Goal: Information Seeking & Learning: Learn about a topic

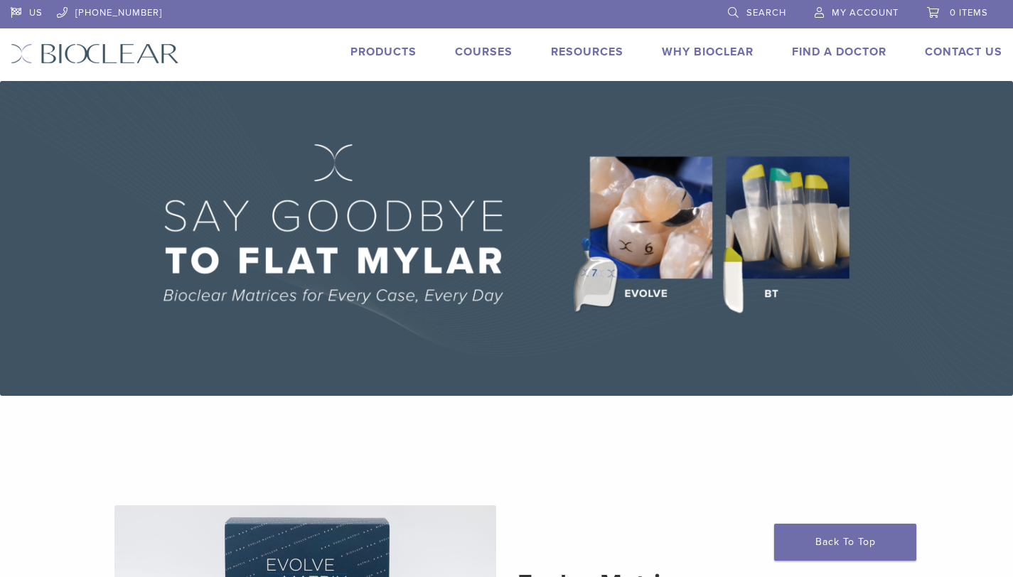
click at [490, 49] on link "Courses" at bounding box center [484, 52] width 58 height 14
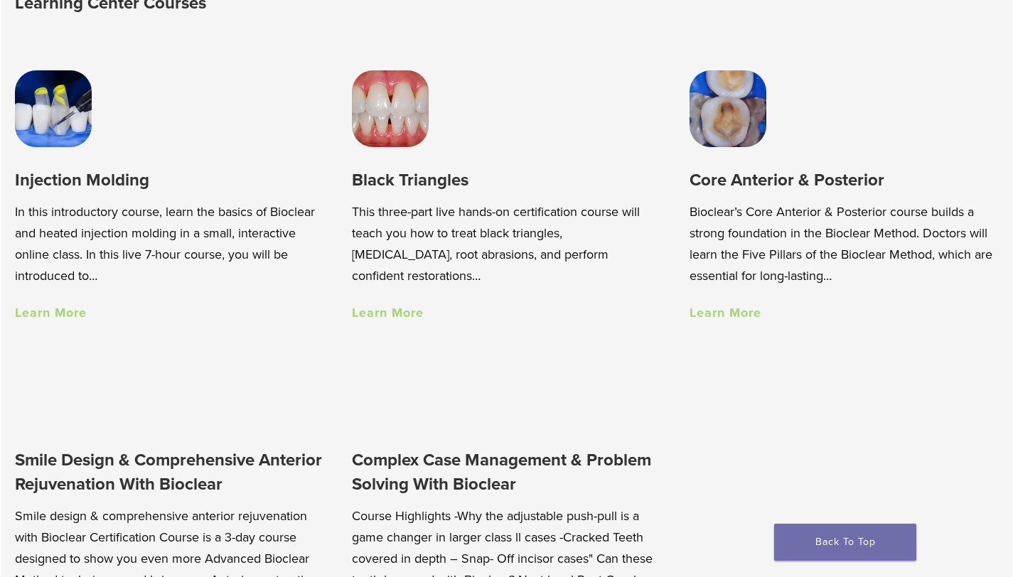
scroll to position [1010, 0]
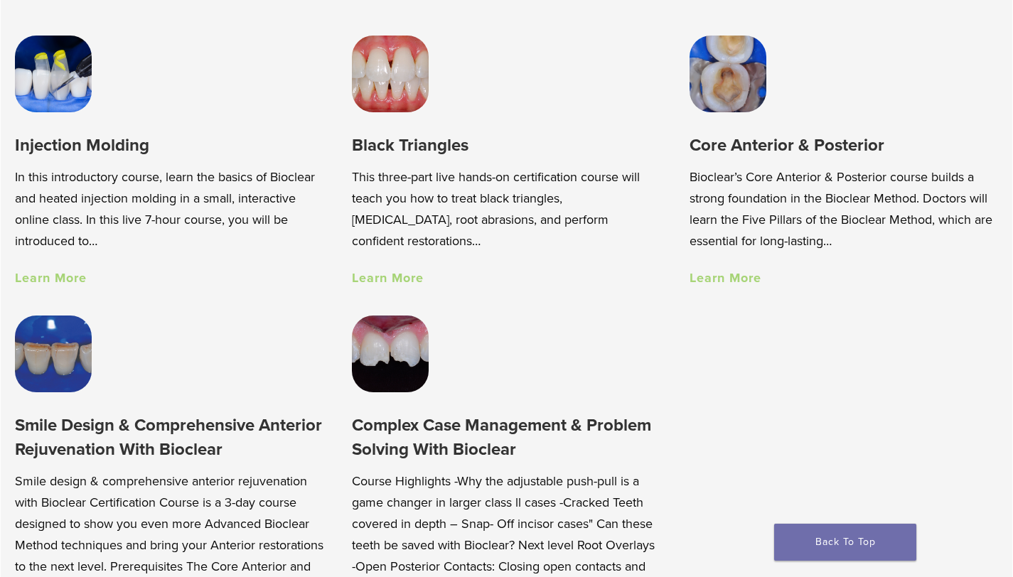
click at [401, 280] on link "Learn More" at bounding box center [388, 278] width 72 height 16
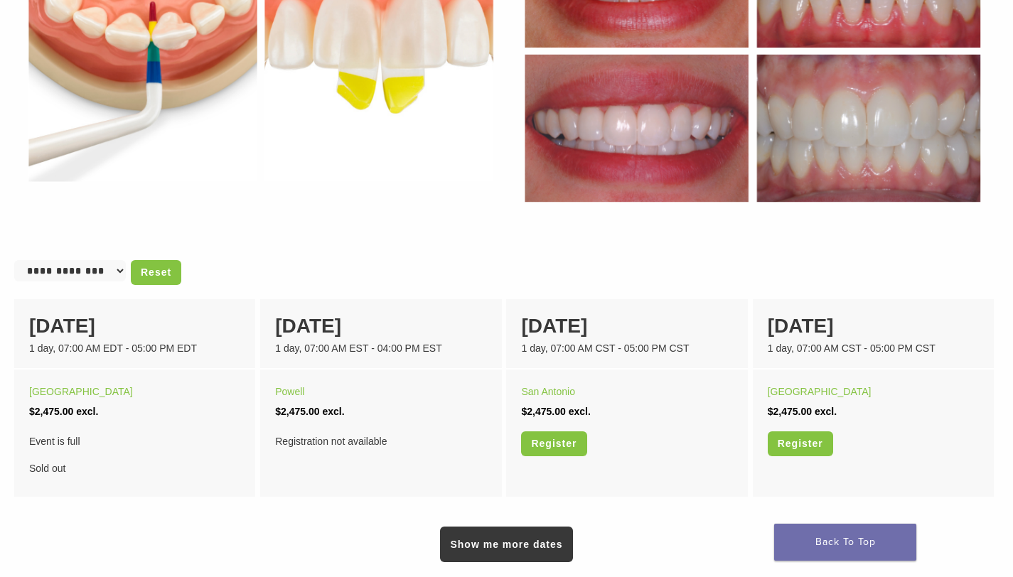
scroll to position [850, 0]
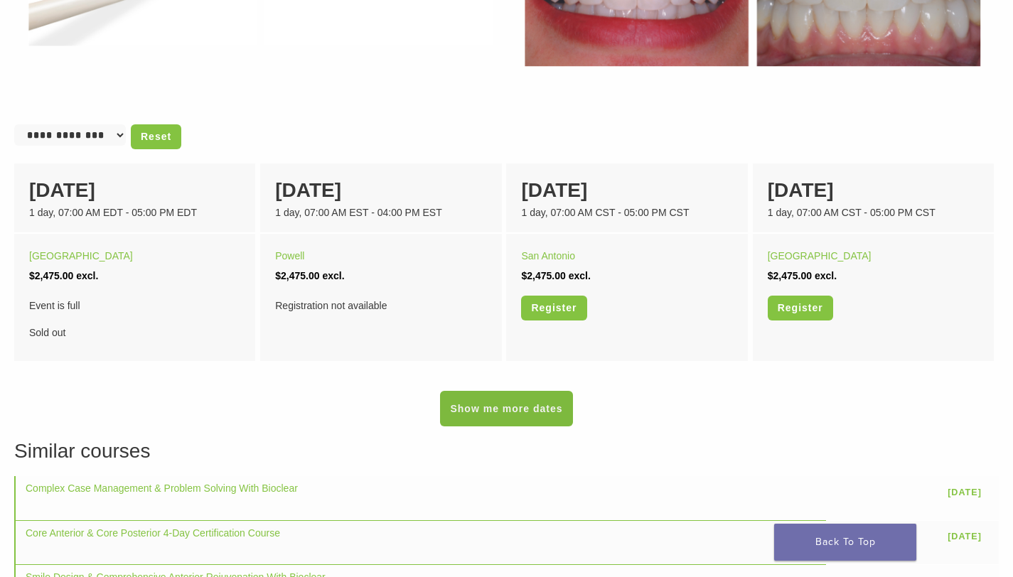
click at [505, 402] on link "Show me more dates" at bounding box center [506, 409] width 132 height 36
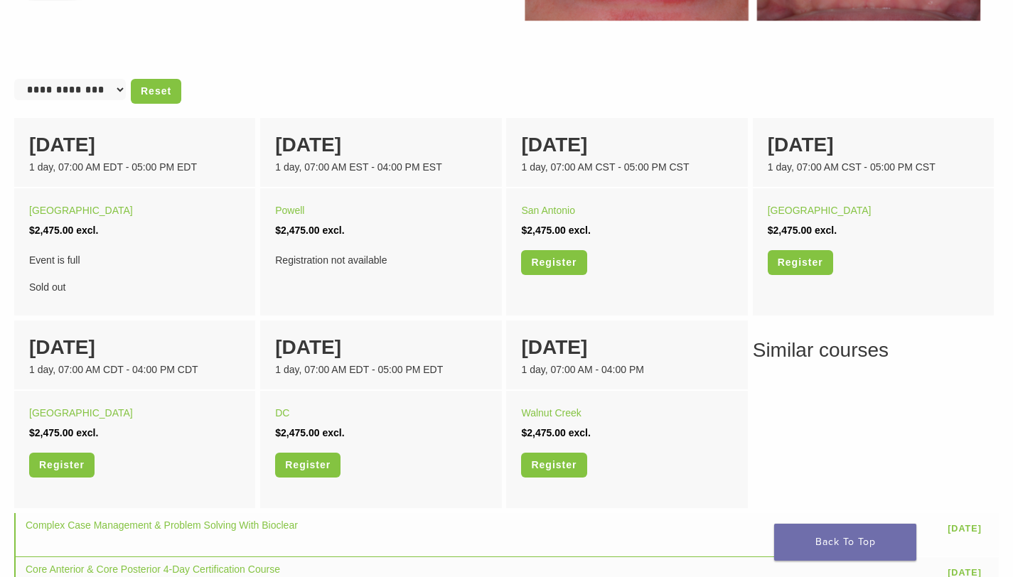
scroll to position [0, 0]
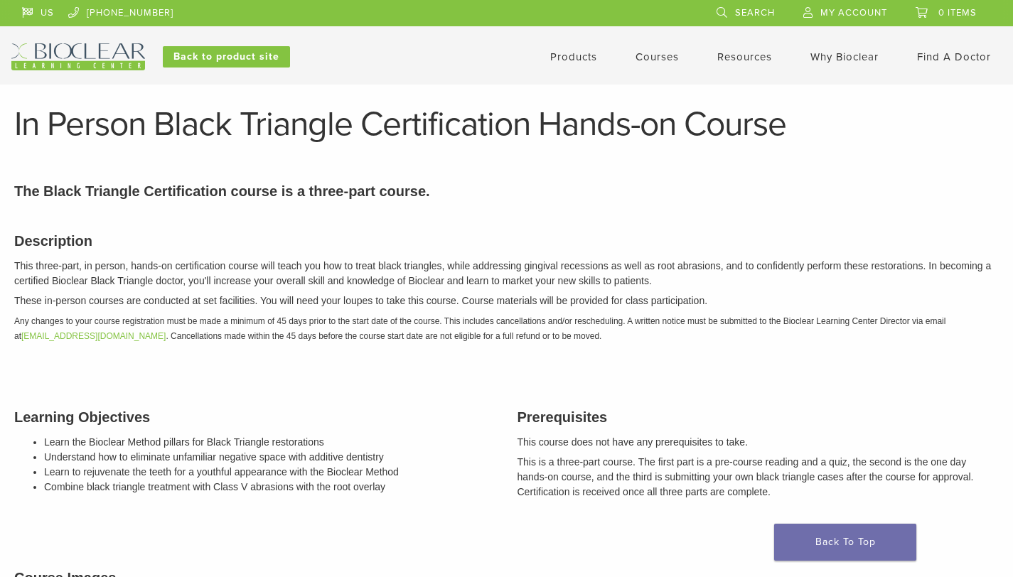
click at [576, 57] on link "Products" at bounding box center [573, 56] width 47 height 13
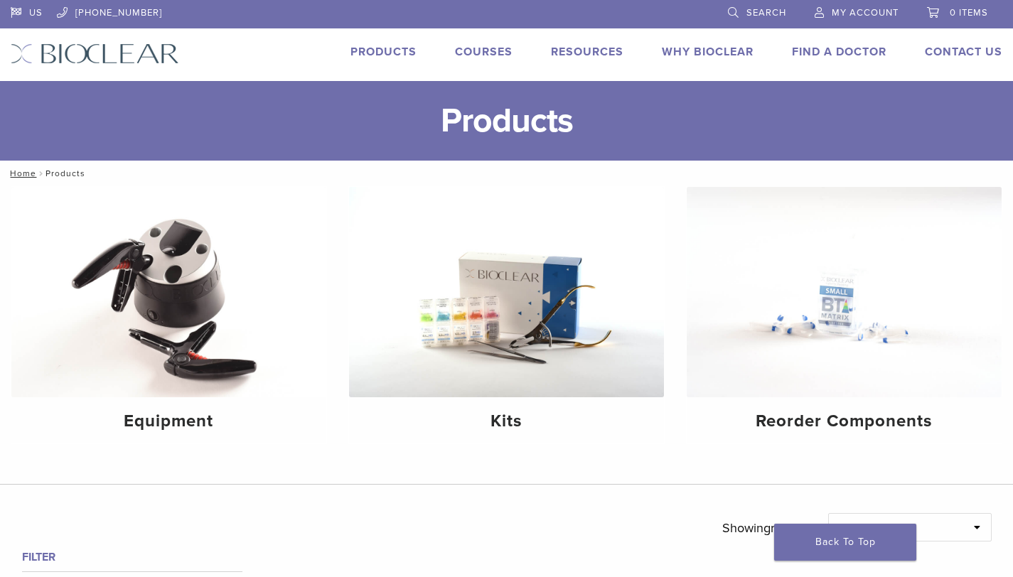
click at [479, 50] on link "Courses" at bounding box center [484, 52] width 58 height 14
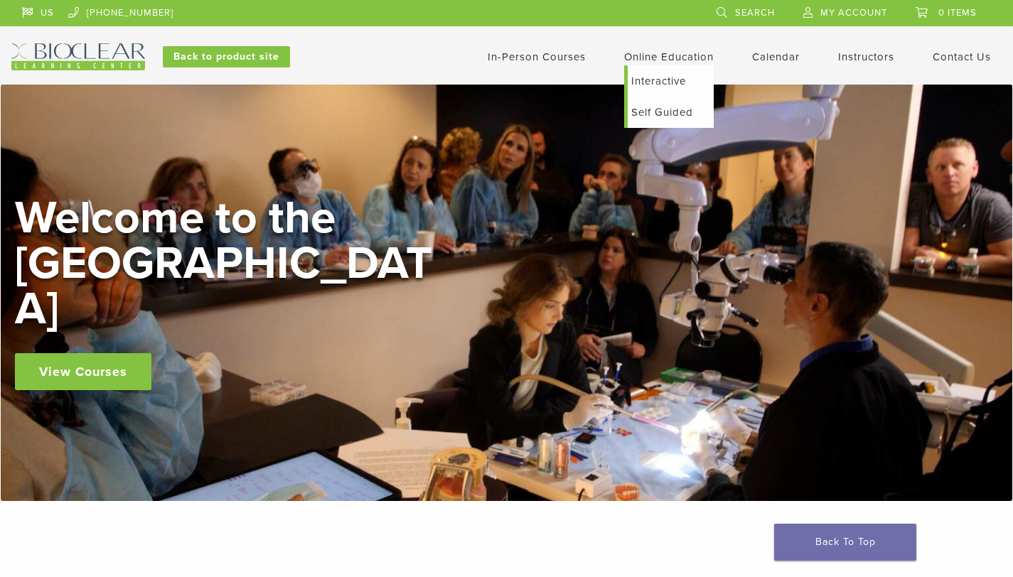
click at [666, 58] on link "Online Education" at bounding box center [669, 56] width 90 height 13
click at [546, 66] on div "In-Person Courses Online Education Interactive Self Guided Calendar Instructors…" at bounding box center [645, 56] width 733 height 27
click at [553, 60] on link "In-Person Courses" at bounding box center [537, 56] width 98 height 13
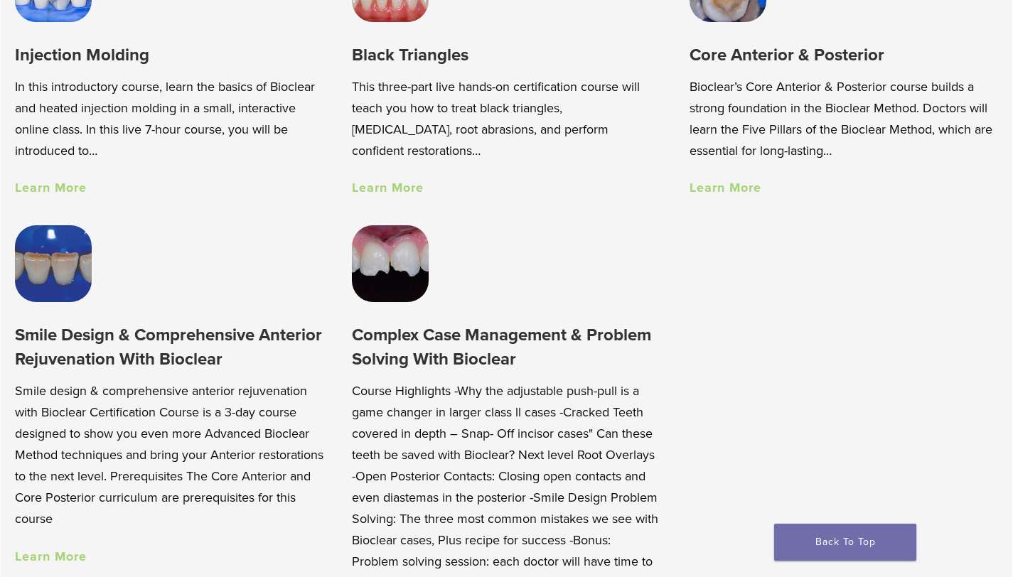
scroll to position [1050, 0]
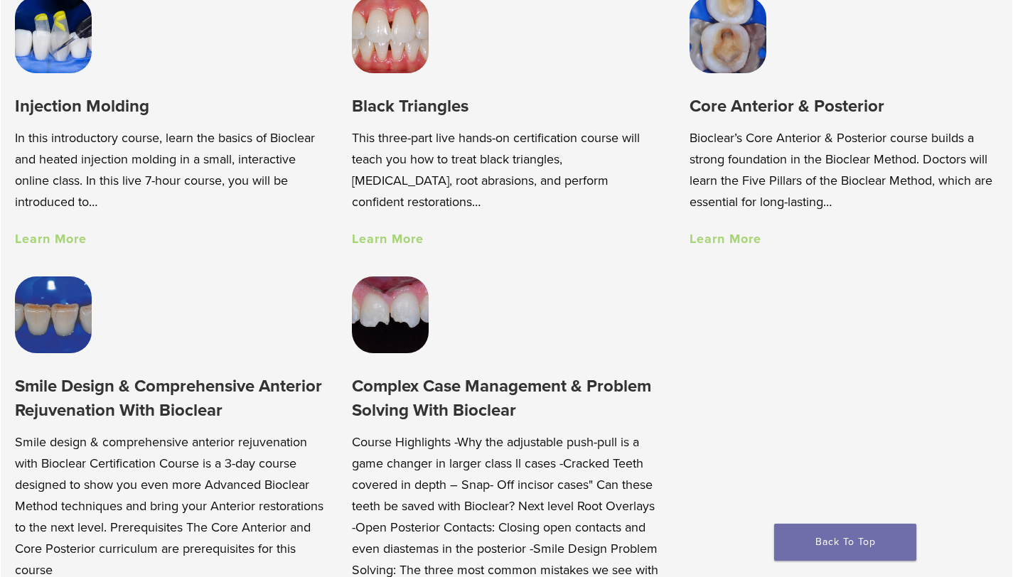
click at [55, 245] on link "Learn More" at bounding box center [51, 239] width 72 height 16
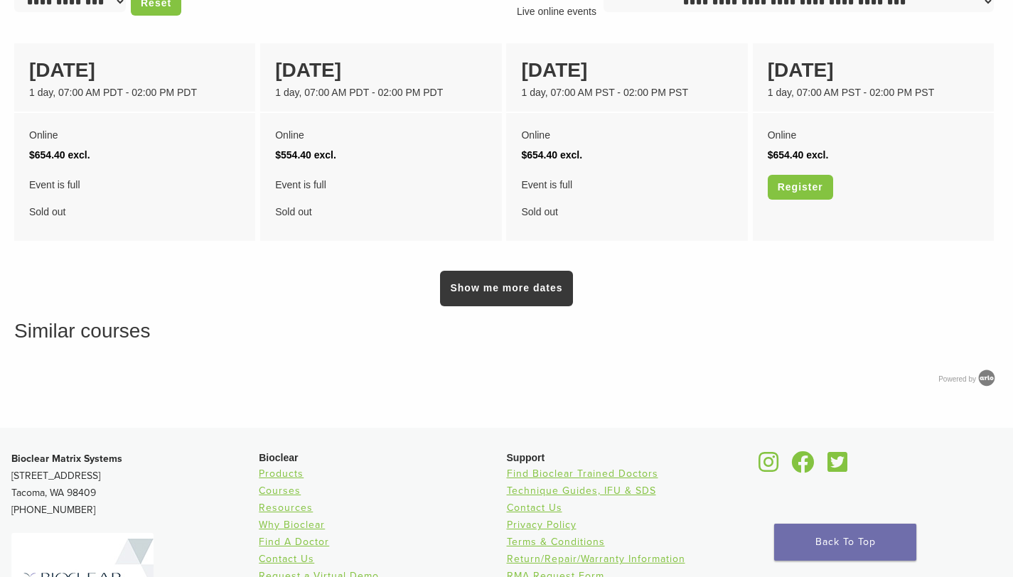
scroll to position [1180, 0]
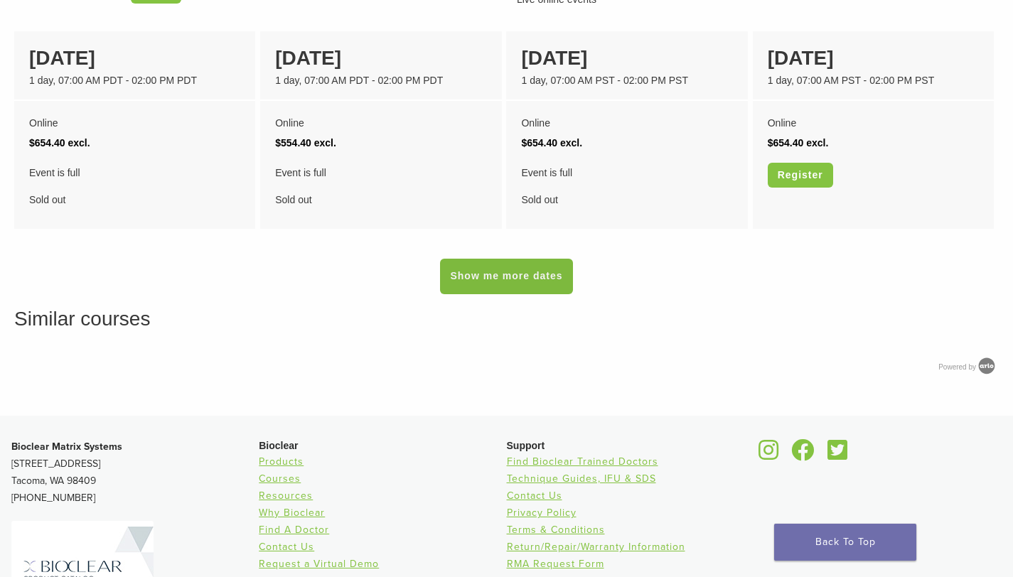
click at [501, 263] on link "Show me more dates" at bounding box center [506, 277] width 132 height 36
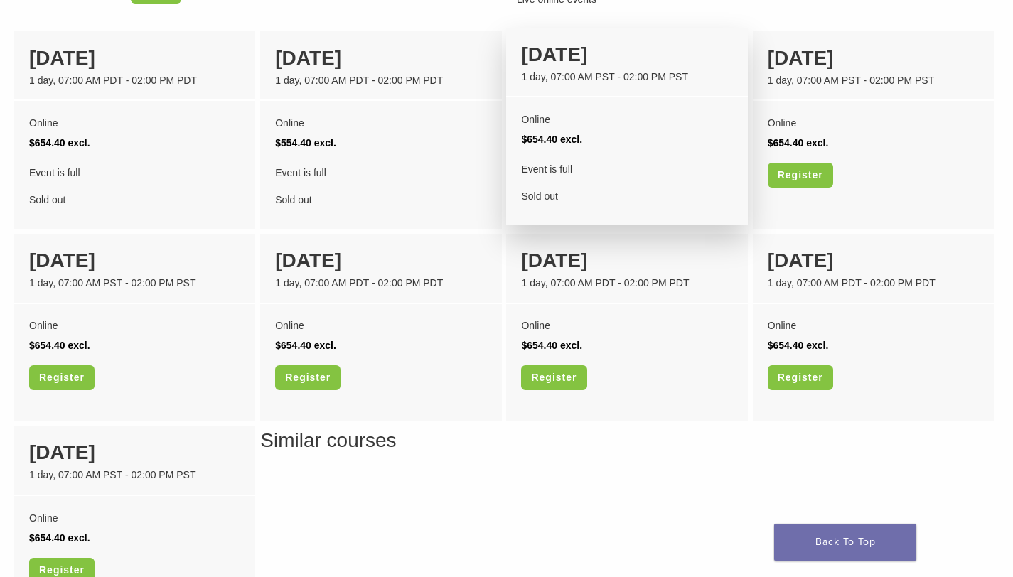
scroll to position [0, 0]
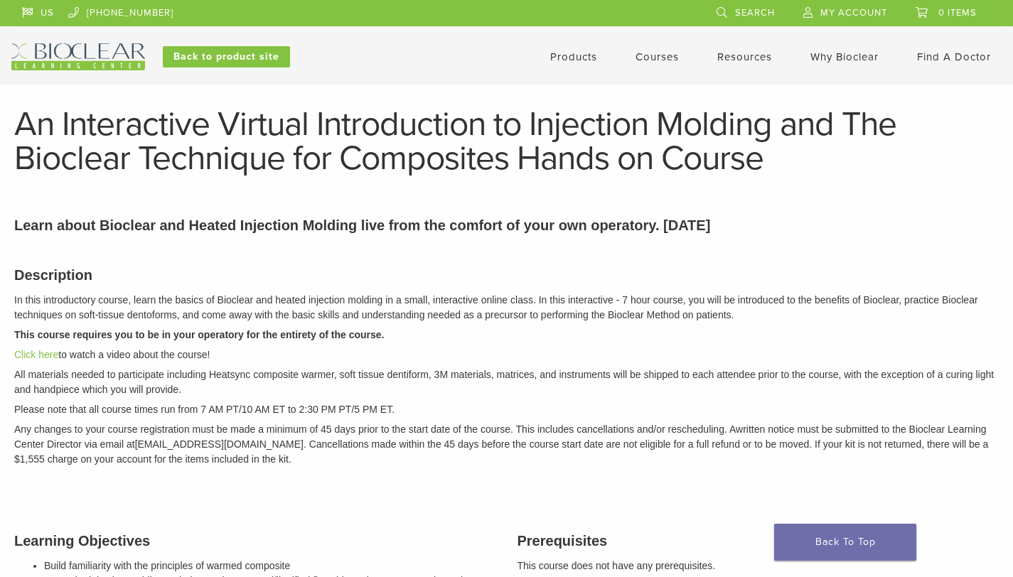
click at [572, 52] on link "Products" at bounding box center [573, 56] width 47 height 13
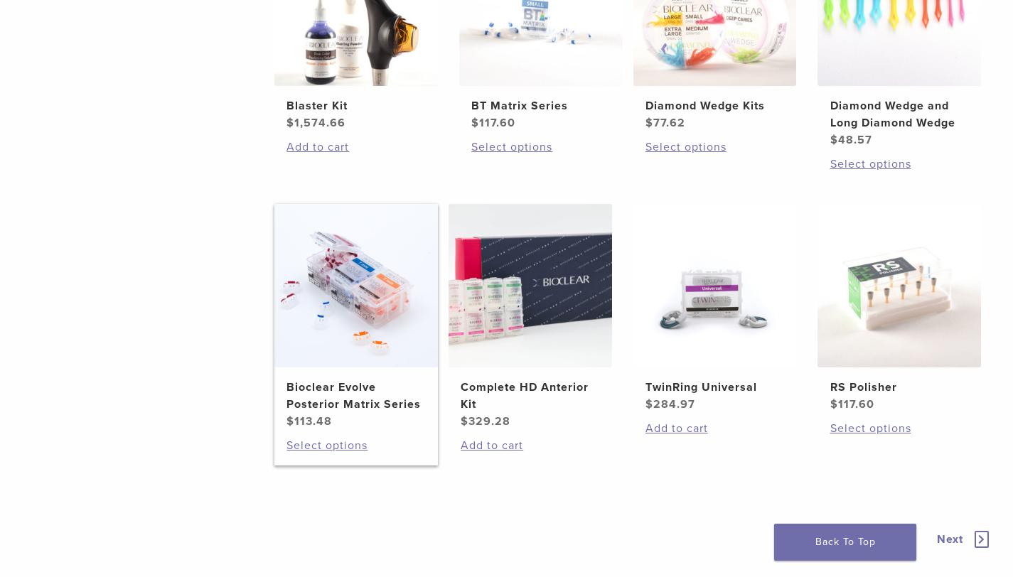
scroll to position [949, 0]
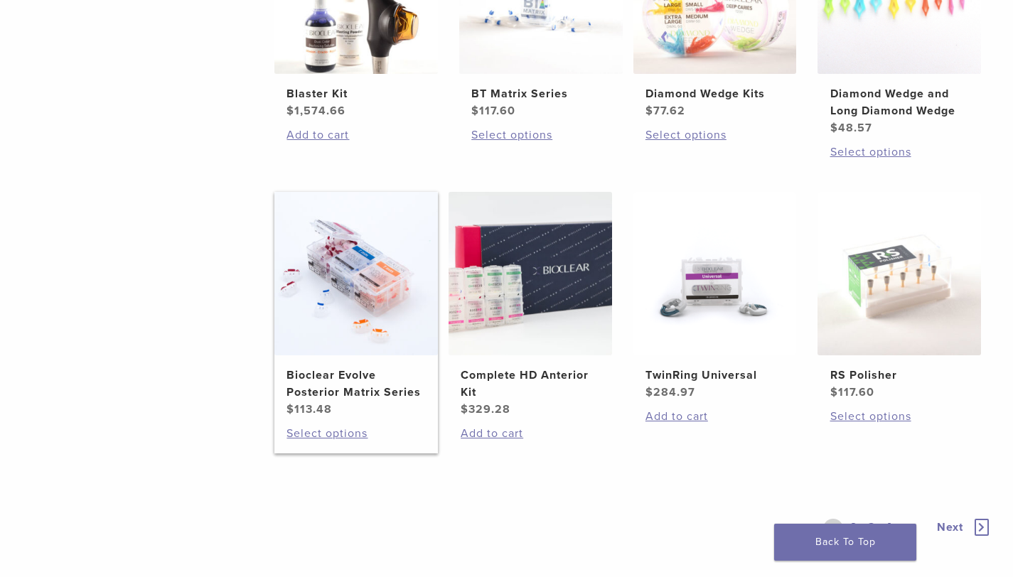
click at [300, 309] on img at bounding box center [356, 274] width 164 height 164
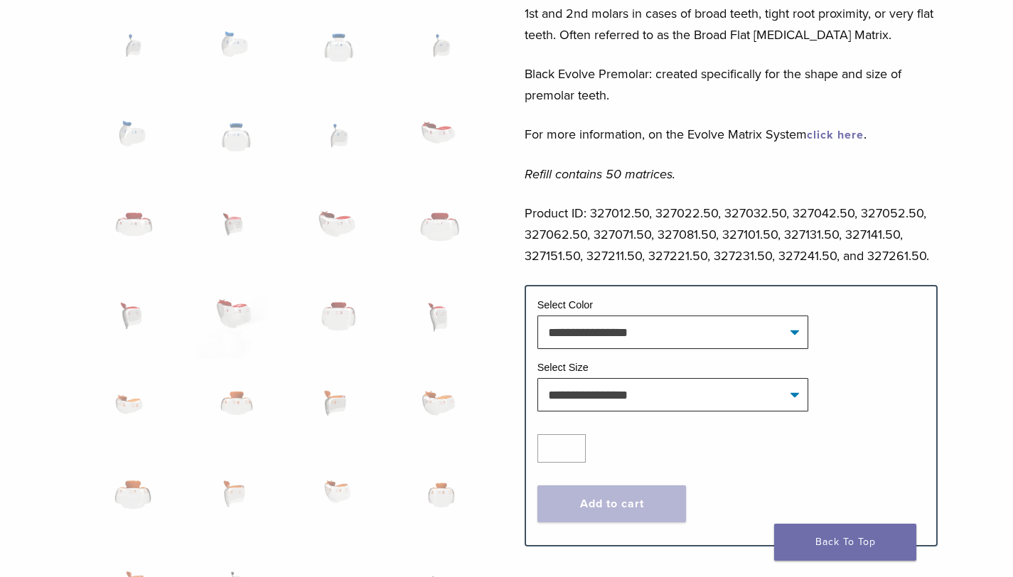
scroll to position [662, 0]
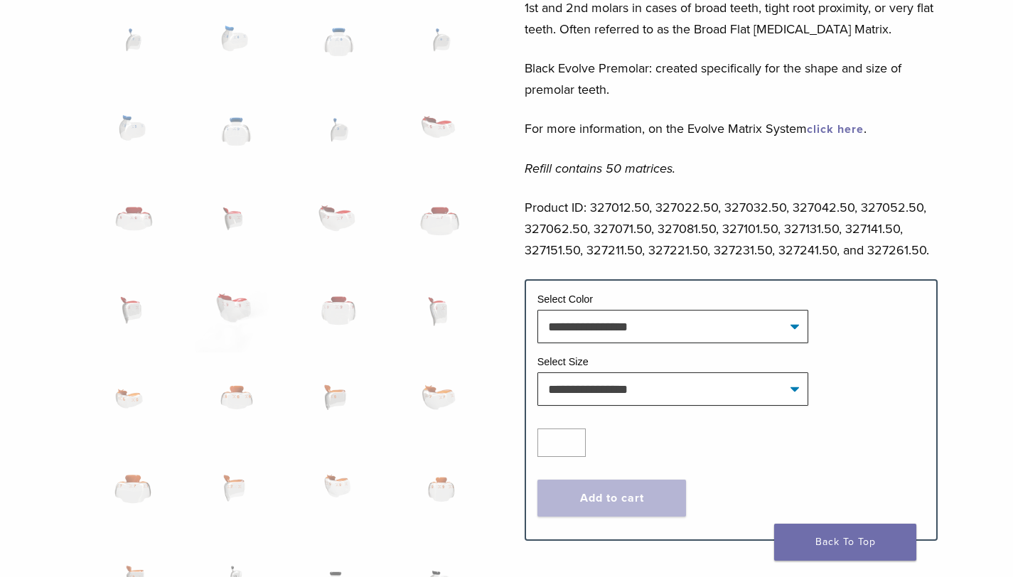
click at [617, 251] on p "Product ID: 327012.50, 327022.50, 327032.50, 327042.50, 327052.50, 327062.50, 3…" at bounding box center [731, 229] width 413 height 64
copy p "327211.50"
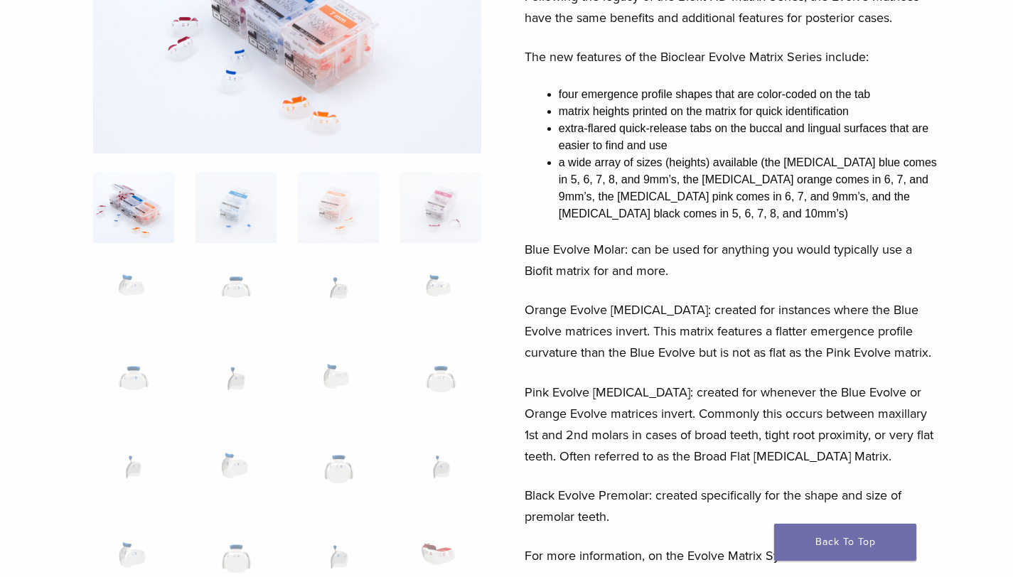
scroll to position [0, 0]
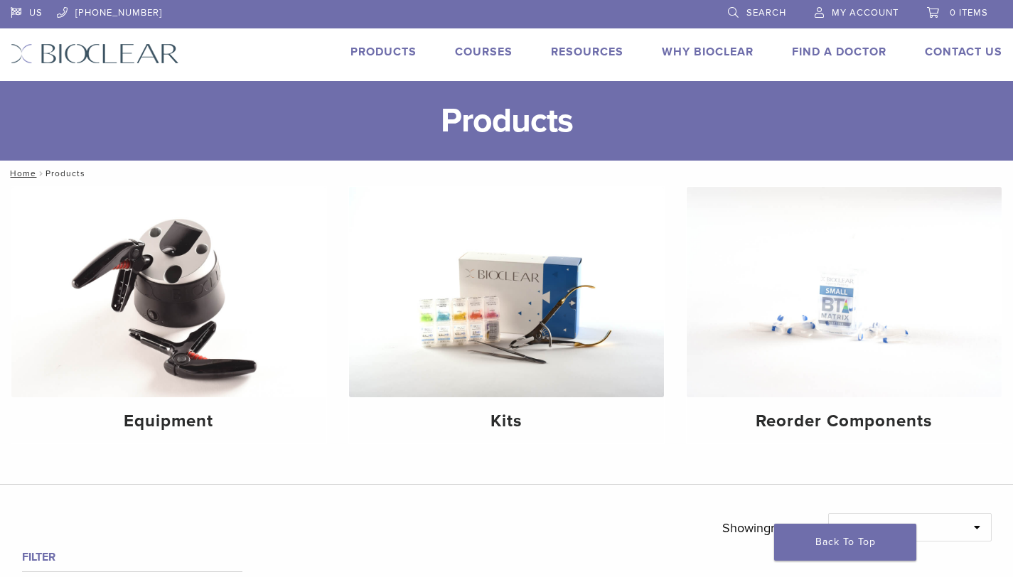
scroll to position [868, 0]
